Goal: Information Seeking & Learning: Learn about a topic

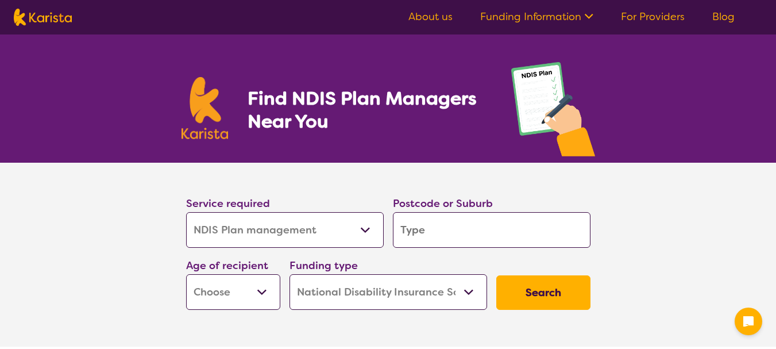
select select "NDIS Plan management"
select select "NDIS"
select select "NDIS Plan management"
select select "NDIS"
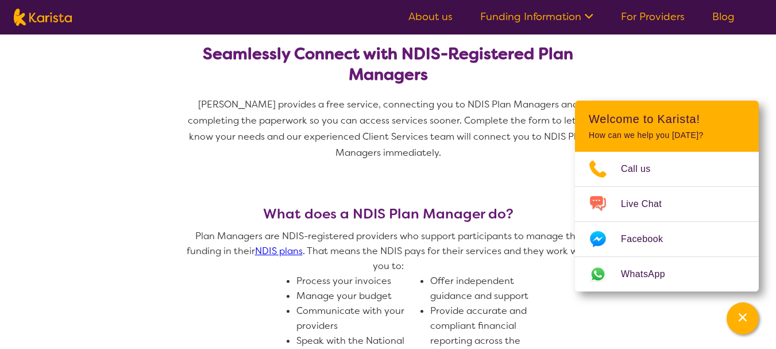
scroll to position [460, 0]
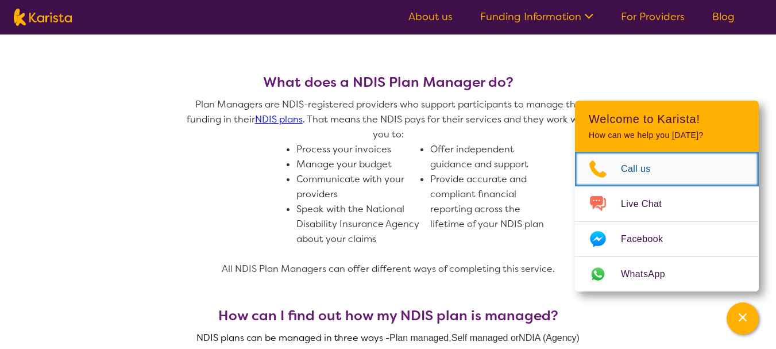
click at [638, 168] on span "Call us" at bounding box center [643, 168] width 44 height 17
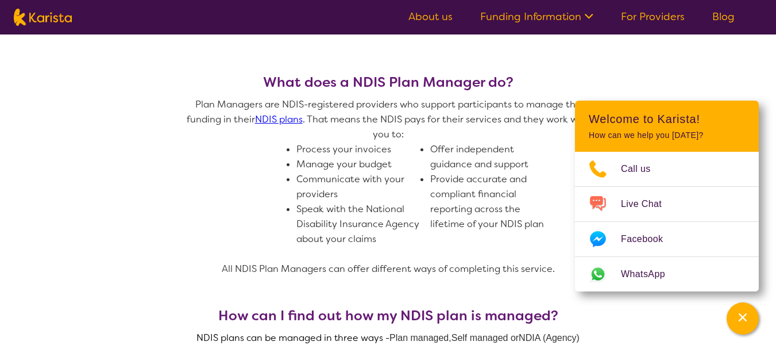
click at [288, 121] on link "NDIS plans" at bounding box center [279, 119] width 48 height 12
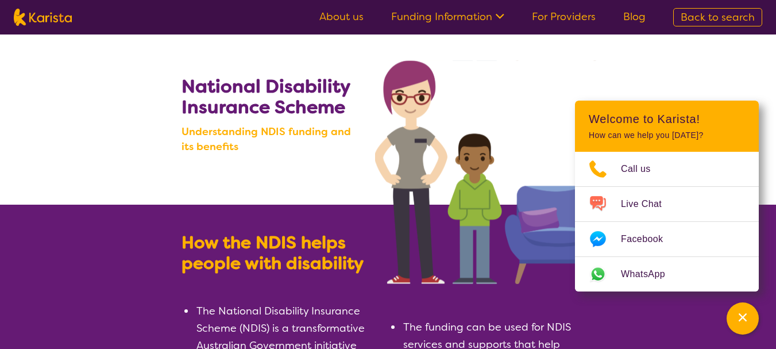
click at [467, 13] on link "Funding Information" at bounding box center [447, 17] width 113 height 14
